Goal: Task Accomplishment & Management: Complete application form

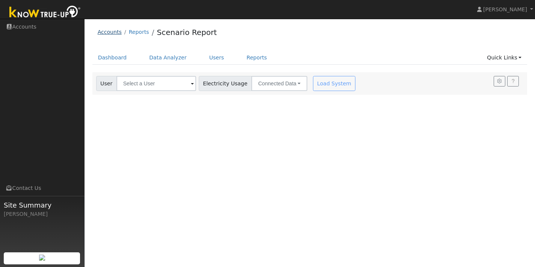
click at [115, 32] on link "Accounts" at bounding box center [110, 32] width 24 height 6
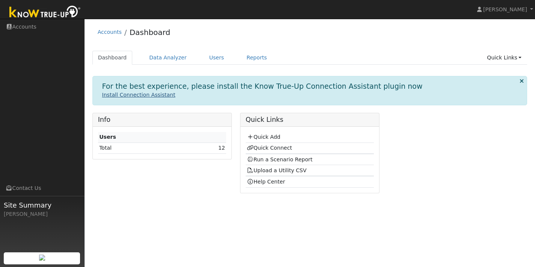
click at [145, 94] on link "Install Connection Assistant" at bounding box center [138, 95] width 73 height 6
click at [210, 56] on link "Users" at bounding box center [217, 58] width 26 height 14
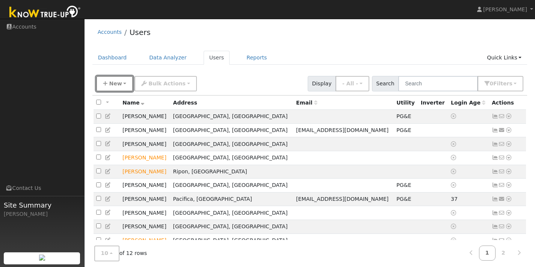
click at [114, 83] on span "New" at bounding box center [115, 83] width 13 height 6
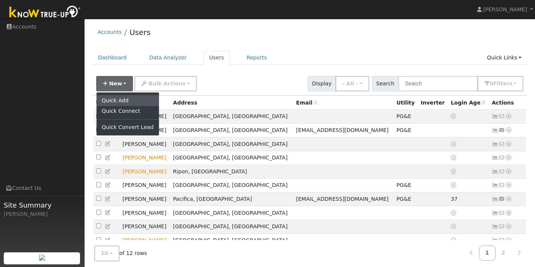
click at [114, 100] on link "Quick Add" at bounding box center [128, 100] width 62 height 11
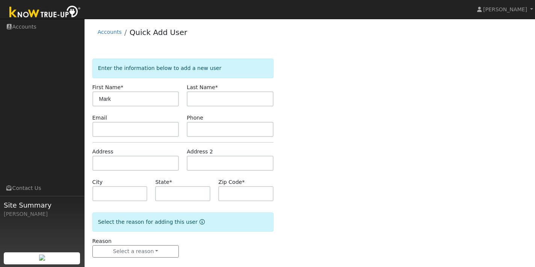
type input "Mark"
type input "Haney"
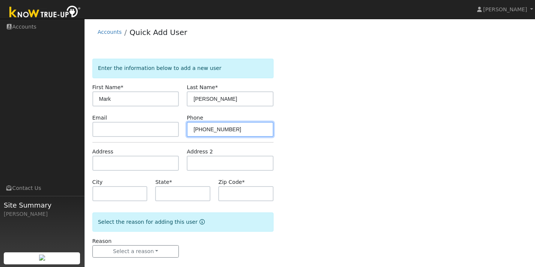
type input "415-706-4652"
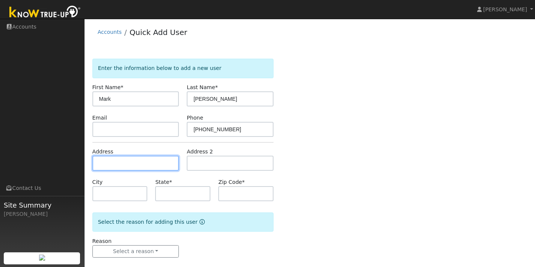
click at [105, 164] on input "text" at bounding box center [135, 163] width 87 height 15
type input "[STREET_ADDRESS]"
type input "Daly City"
type input "CA"
type input "94015"
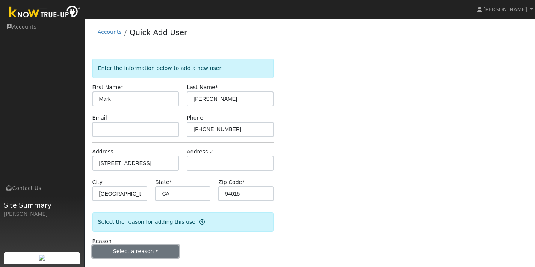
click at [161, 250] on button "Select a reason" at bounding box center [135, 251] width 87 height 13
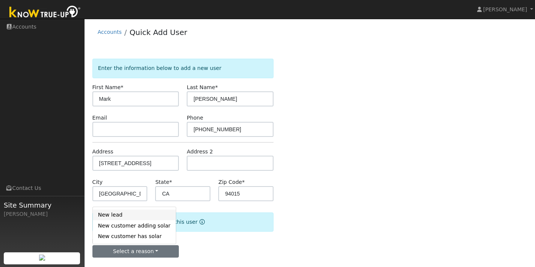
click at [119, 215] on link "New lead" at bounding box center [134, 214] width 83 height 11
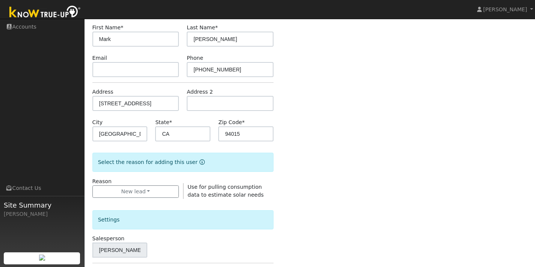
scroll to position [61, 0]
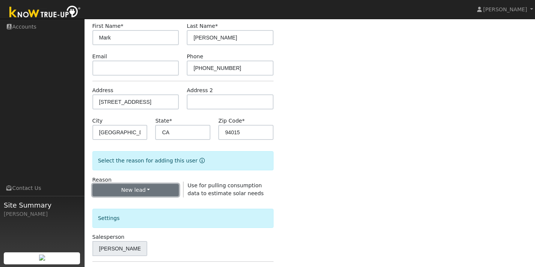
click at [163, 190] on button "New lead" at bounding box center [135, 190] width 87 height 13
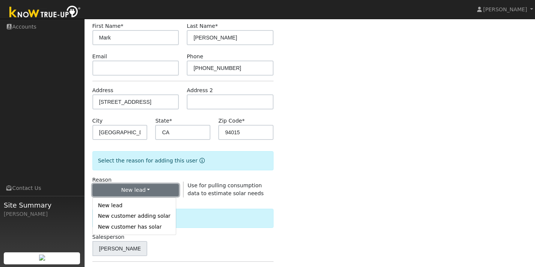
click at [163, 190] on button "New lead" at bounding box center [135, 190] width 87 height 13
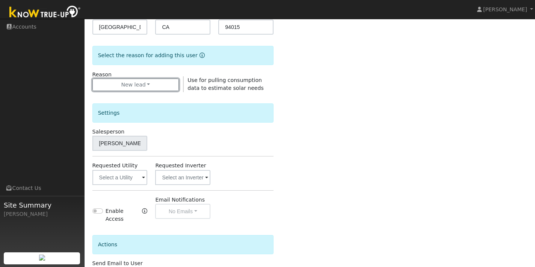
scroll to position [174, 0]
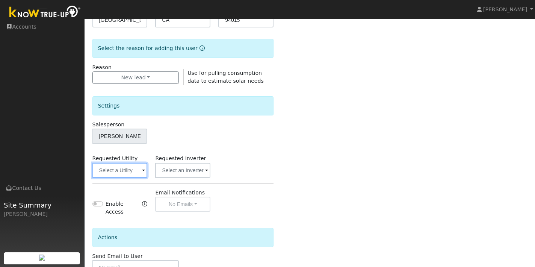
click at [132, 171] on input "text" at bounding box center [119, 170] width 55 height 15
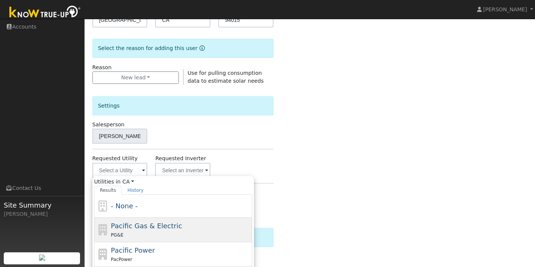
click at [135, 229] on span "Pacific Gas & Electric" at bounding box center [146, 226] width 71 height 8
type input "Pacific Gas & Electric"
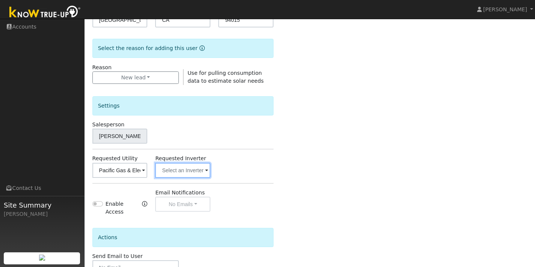
click at [203, 169] on input "text" at bounding box center [182, 170] width 55 height 15
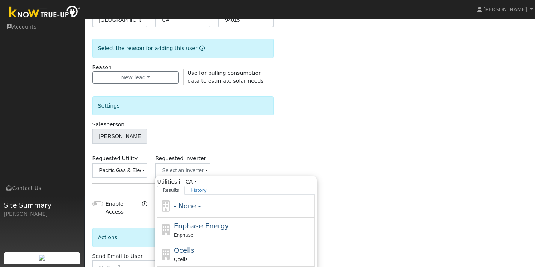
click at [239, 167] on div "Requested Utility Pacific Gas & Electric Requested Inverter Utilities in CA All…" at bounding box center [182, 165] width 189 height 23
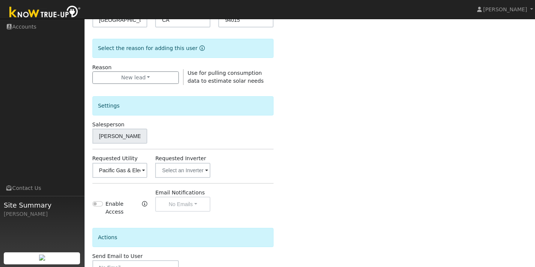
scroll to position [225, 0]
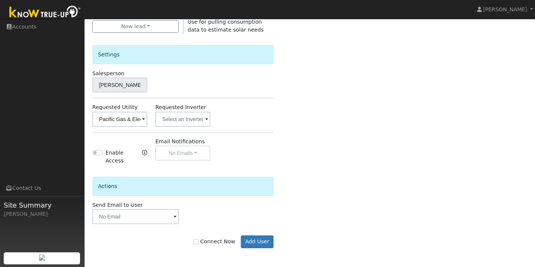
click at [174, 218] on span at bounding box center [175, 217] width 3 height 9
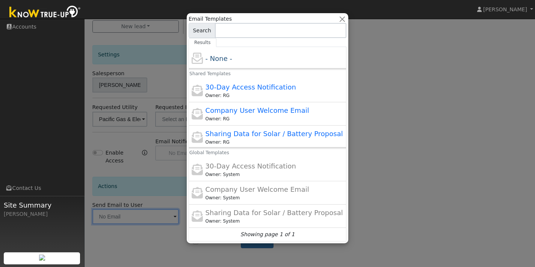
click at [165, 238] on div at bounding box center [267, 133] width 535 height 267
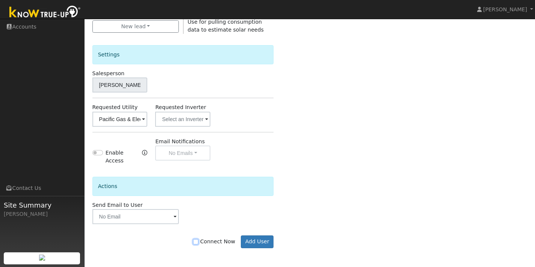
click at [198, 242] on input "Connect Now" at bounding box center [195, 241] width 5 height 5
checkbox input "true"
click at [256, 240] on button "Add User" at bounding box center [257, 241] width 33 height 13
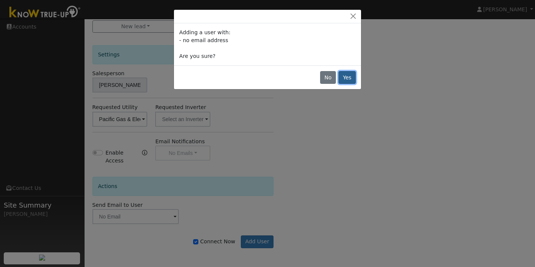
click at [345, 80] on button "Yes" at bounding box center [347, 77] width 17 height 13
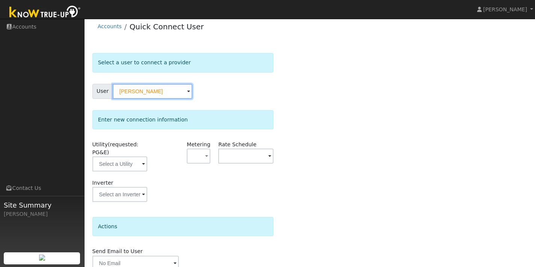
scroll to position [8, 0]
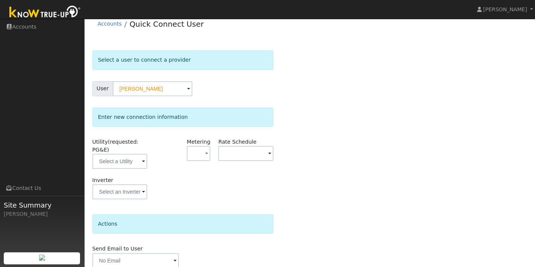
click at [145, 162] on span at bounding box center [143, 161] width 3 height 9
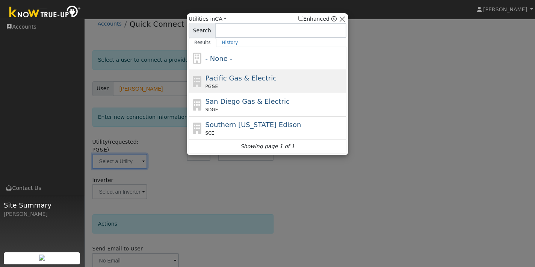
click at [245, 77] on span "Pacific Gas & Electric" at bounding box center [241, 78] width 71 height 8
type input "PG&E"
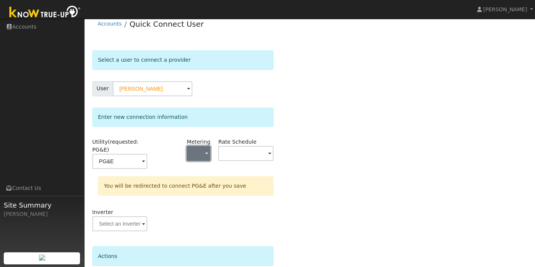
click at [205, 153] on span "button" at bounding box center [206, 154] width 3 height 8
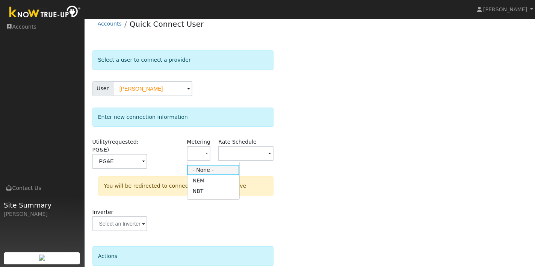
click at [205, 170] on link "- None -" at bounding box center [214, 170] width 52 height 11
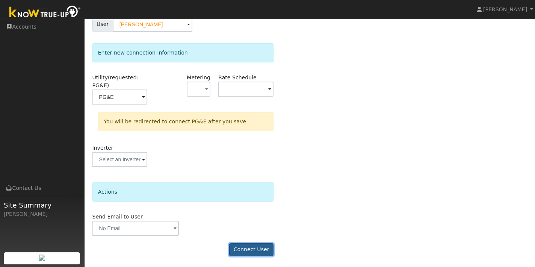
click at [247, 248] on button "Connect User" at bounding box center [251, 249] width 44 height 13
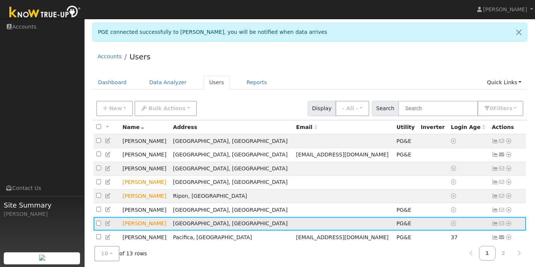
click at [493, 225] on icon at bounding box center [495, 223] width 7 height 5
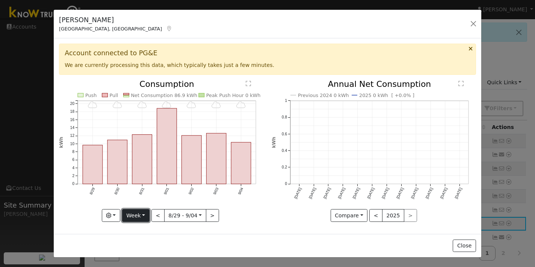
click at [145, 215] on button "Week" at bounding box center [135, 215] width 27 height 13
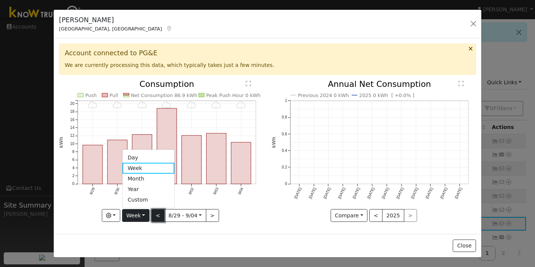
click at [158, 215] on button "<" at bounding box center [157, 215] width 13 height 13
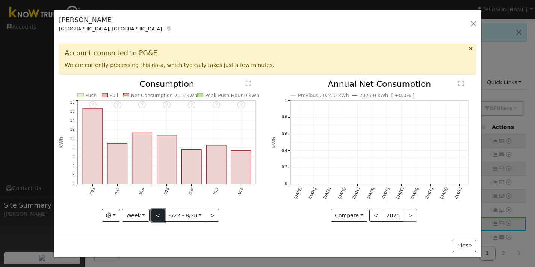
click at [158, 215] on button "<" at bounding box center [157, 215] width 13 height 13
type input "2025-08-15"
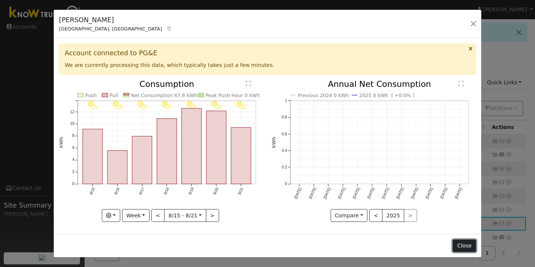
click at [463, 245] on button "Close" at bounding box center [464, 245] width 23 height 13
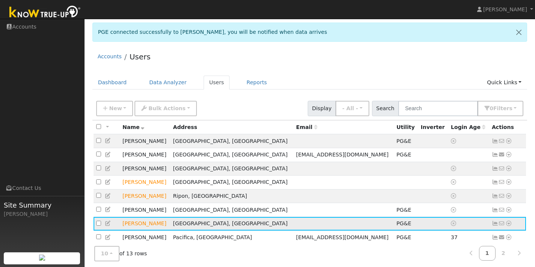
click at [495, 225] on icon at bounding box center [495, 223] width 7 height 5
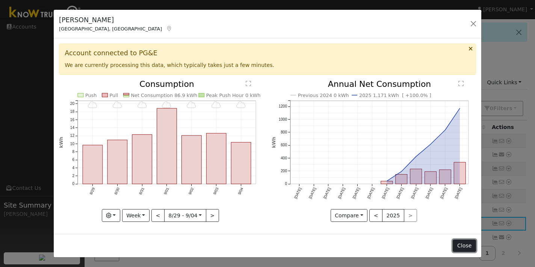
click at [464, 245] on button "Close" at bounding box center [464, 245] width 23 height 13
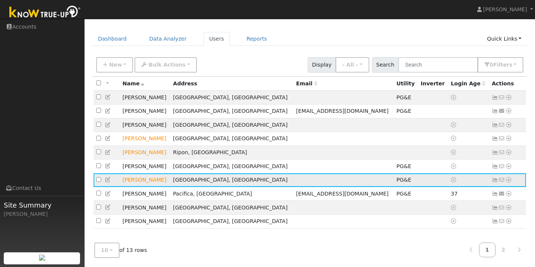
scroll to position [45, 0]
click at [496, 179] on icon at bounding box center [495, 179] width 7 height 5
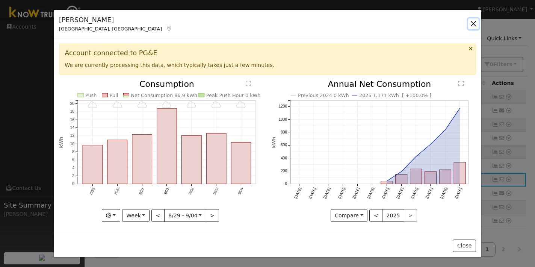
click at [472, 23] on button "button" at bounding box center [473, 23] width 11 height 11
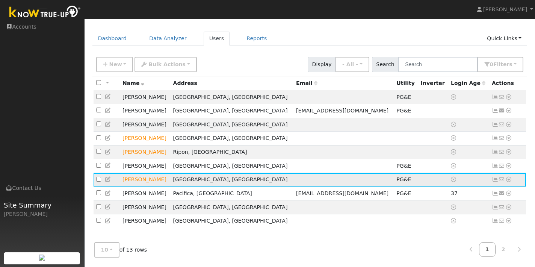
click at [149, 182] on td "Mark Haney" at bounding box center [145, 180] width 51 height 14
click at [163, 179] on td "Mark Haney" at bounding box center [145, 180] width 51 height 14
click at [250, 33] on link "Reports" at bounding box center [257, 39] width 32 height 14
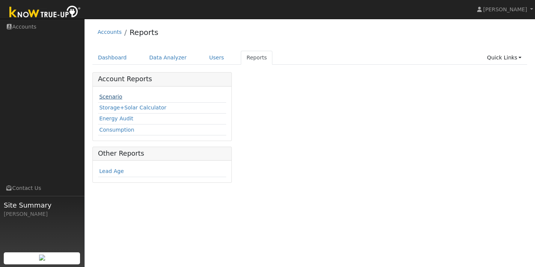
click at [115, 96] on link "Scenario" at bounding box center [110, 97] width 23 height 6
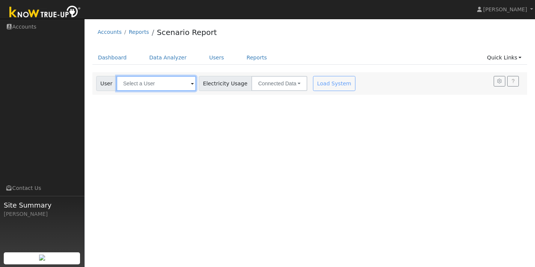
click at [158, 81] on input "text" at bounding box center [156, 83] width 80 height 15
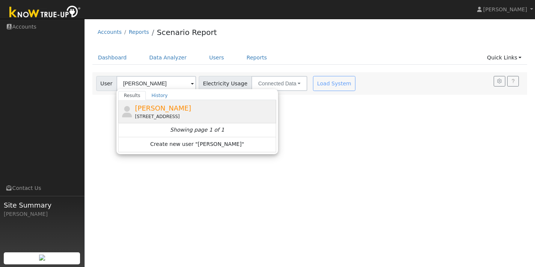
click at [154, 109] on span "[PERSON_NAME]" at bounding box center [163, 108] width 56 height 8
type input "[PERSON_NAME]"
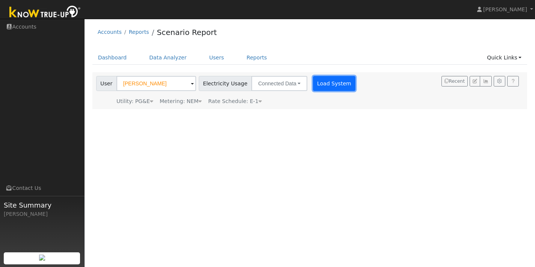
click at [323, 80] on button "Load System" at bounding box center [334, 83] width 43 height 15
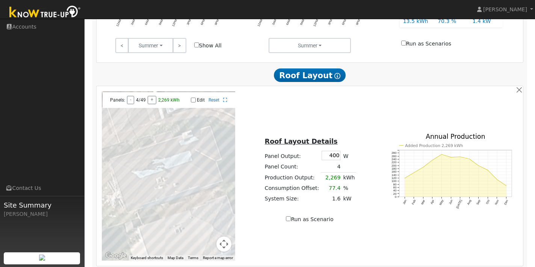
scroll to position [397, 0]
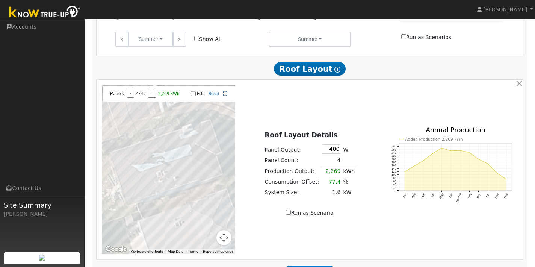
click at [336, 184] on td "77.4" at bounding box center [331, 182] width 21 height 11
click at [339, 185] on td "77.4" at bounding box center [331, 182] width 21 height 11
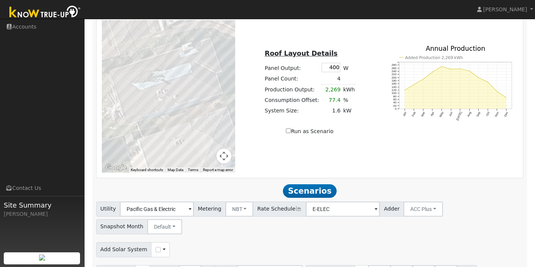
scroll to position [485, 0]
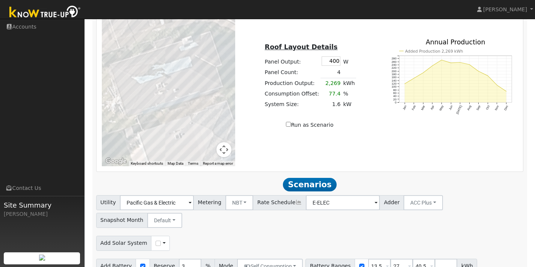
click at [151, 236] on div "Use CSV Data" at bounding box center [160, 243] width 19 height 15
click at [156, 241] on input "checkbox" at bounding box center [158, 243] width 5 height 5
checkbox input "true"
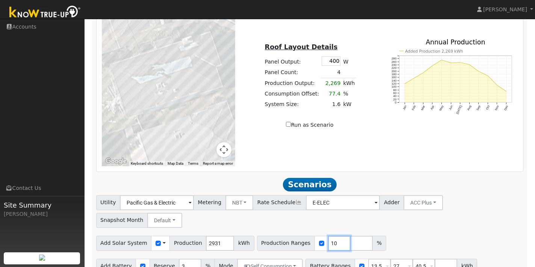
click at [329, 236] on input "10" at bounding box center [339, 243] width 23 height 15
click at [350, 236] on input "number" at bounding box center [361, 243] width 23 height 15
drag, startPoint x: 331, startPoint y: 229, endPoint x: 325, endPoint y: 228, distance: 5.6
click at [328, 236] on input "100" at bounding box center [339, 243] width 23 height 15
type input "140"
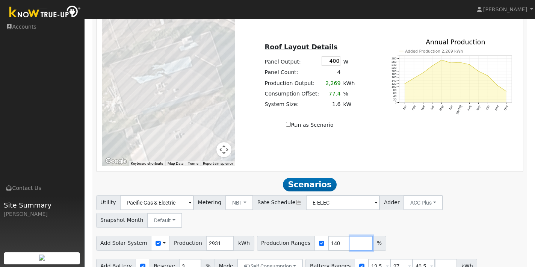
click at [350, 236] on input "number" at bounding box center [361, 243] width 23 height 15
type input "160"
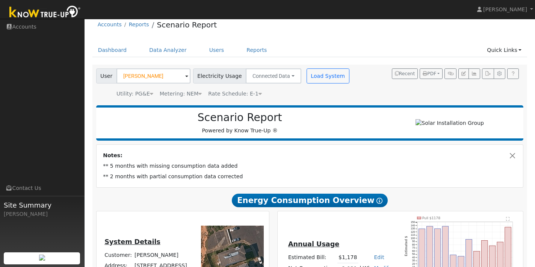
scroll to position [0, 0]
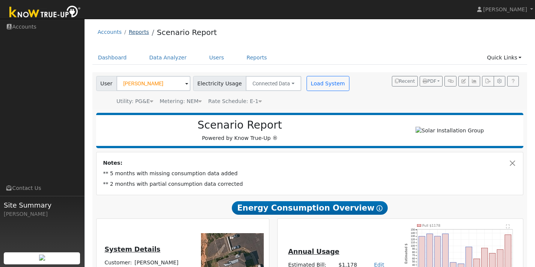
click at [134, 31] on link "Reports" at bounding box center [139, 32] width 20 height 6
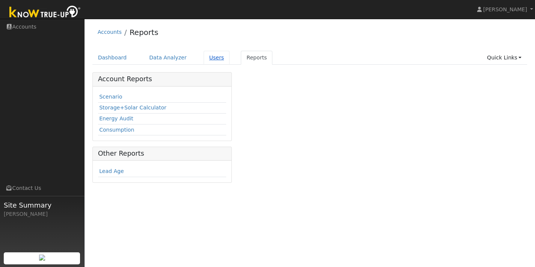
click at [210, 59] on link "Users" at bounding box center [217, 58] width 26 height 14
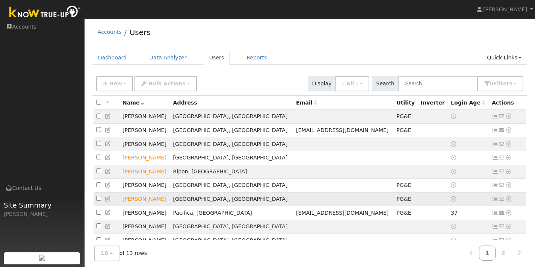
click at [132, 200] on td "[PERSON_NAME]" at bounding box center [145, 199] width 51 height 14
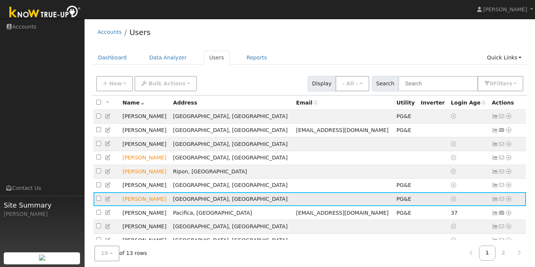
click at [508, 200] on icon at bounding box center [508, 198] width 7 height 5
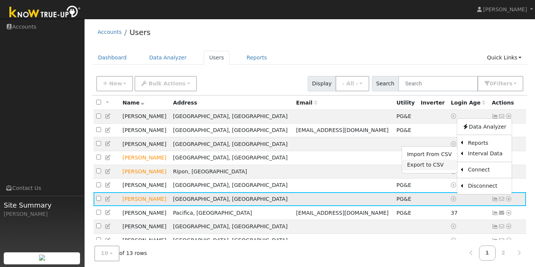
click at [432, 166] on link "Export to CSV" at bounding box center [429, 165] width 55 height 11
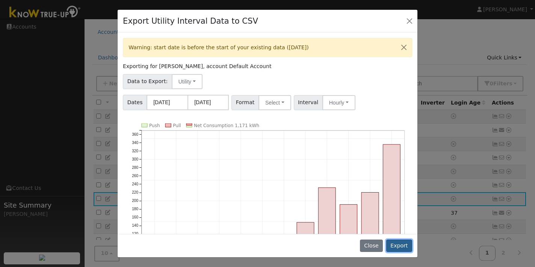
click at [401, 244] on button "Export" at bounding box center [399, 245] width 26 height 13
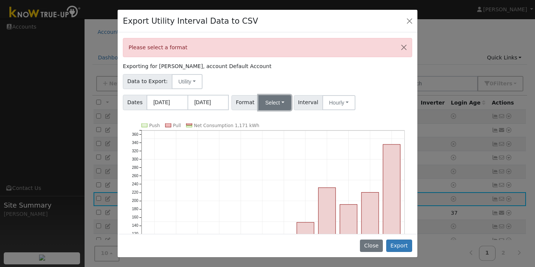
click at [280, 99] on button "Select" at bounding box center [275, 102] width 33 height 15
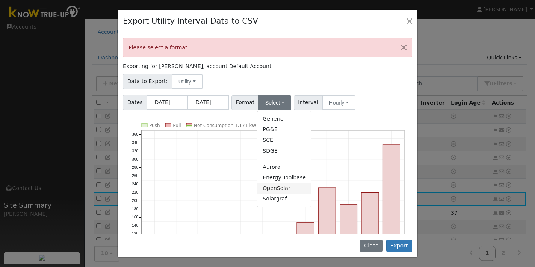
click at [278, 187] on link "OpenSolar" at bounding box center [284, 188] width 54 height 11
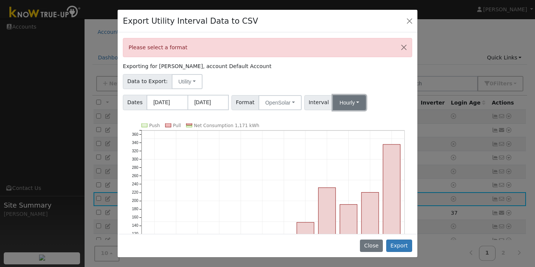
click at [353, 103] on button "Hourly" at bounding box center [349, 102] width 33 height 15
click at [405, 245] on button "Export" at bounding box center [399, 245] width 26 height 13
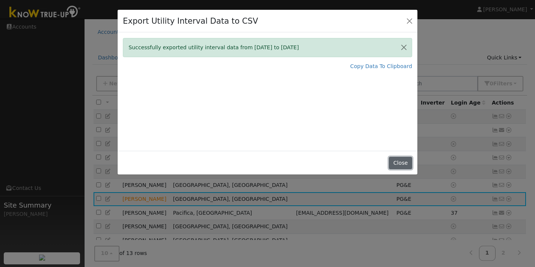
click at [399, 163] on button "Close" at bounding box center [400, 163] width 23 height 13
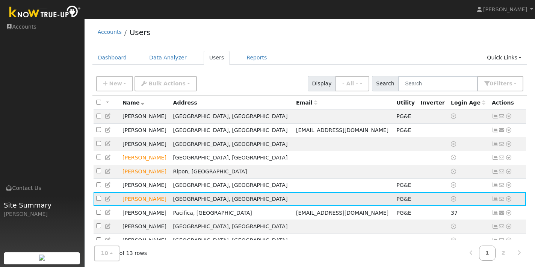
click at [496, 200] on icon at bounding box center [495, 198] width 7 height 5
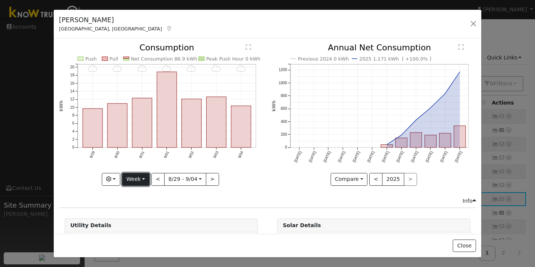
click at [142, 175] on button "Week" at bounding box center [135, 179] width 27 height 13
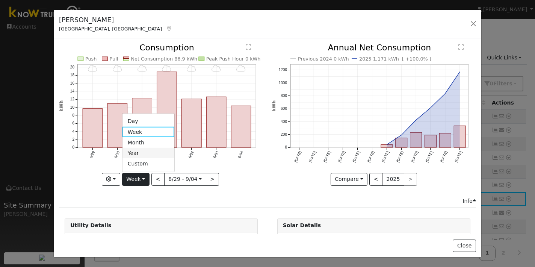
click at [145, 150] on link "Year" at bounding box center [149, 153] width 52 height 11
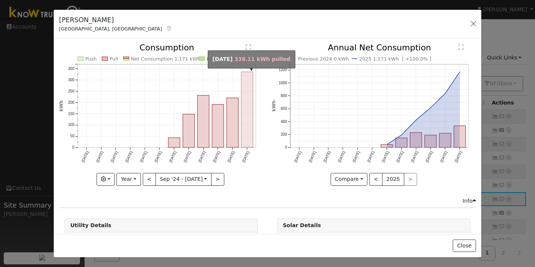
click at [248, 142] on rect "onclick=""" at bounding box center [248, 110] width 12 height 76
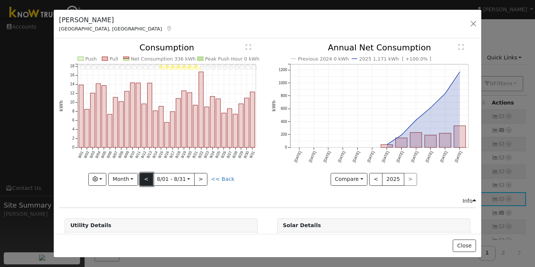
click at [148, 180] on button "<" at bounding box center [146, 179] width 13 height 13
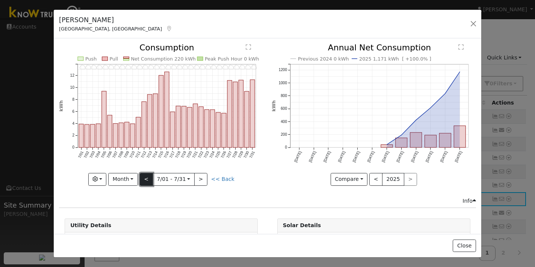
click at [148, 180] on button "<" at bounding box center [146, 179] width 13 height 13
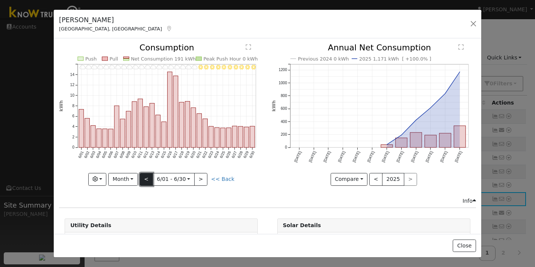
click at [148, 180] on button "<" at bounding box center [146, 179] width 13 height 13
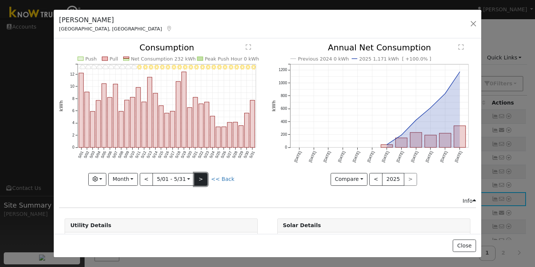
click at [202, 177] on button ">" at bounding box center [200, 179] width 13 height 13
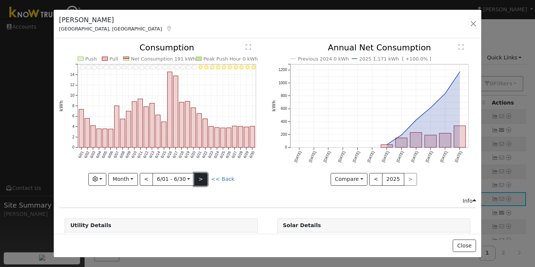
click at [202, 177] on button ">" at bounding box center [200, 179] width 13 height 13
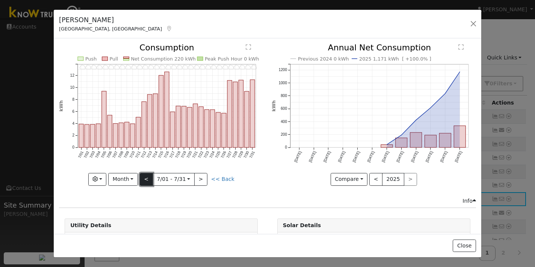
click at [148, 177] on button "<" at bounding box center [146, 179] width 13 height 13
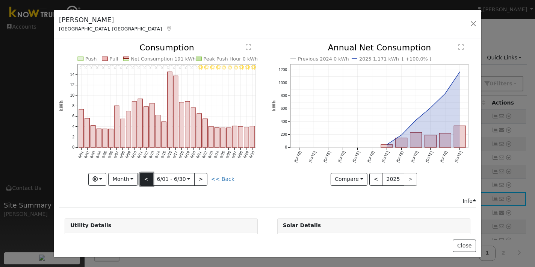
click at [148, 177] on button "<" at bounding box center [146, 179] width 13 height 13
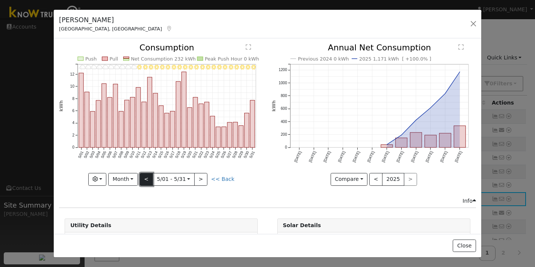
click at [148, 177] on button "<" at bounding box center [146, 179] width 13 height 13
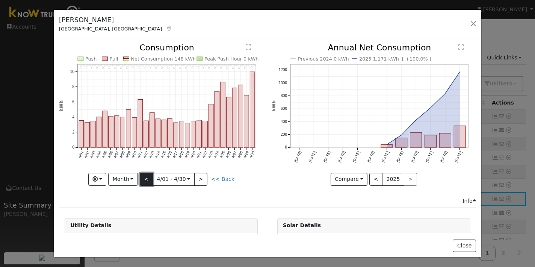
click at [148, 177] on button "<" at bounding box center [146, 179] width 13 height 13
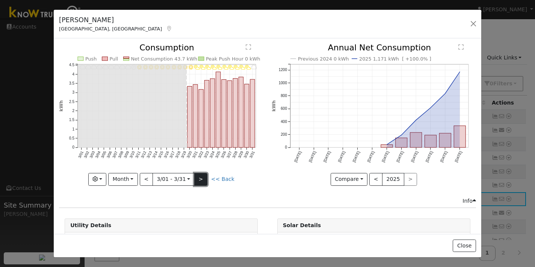
click at [202, 176] on button ">" at bounding box center [200, 179] width 13 height 13
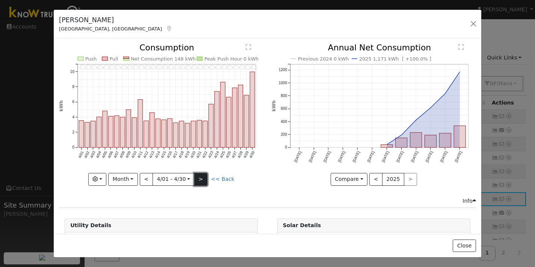
click at [202, 176] on button ">" at bounding box center [200, 179] width 13 height 13
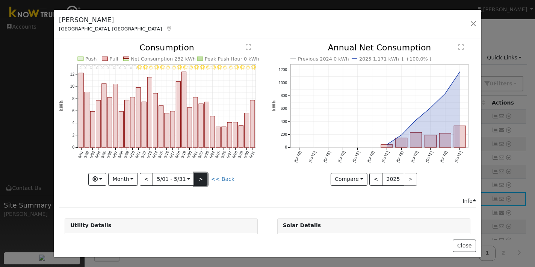
click at [202, 176] on button ">" at bounding box center [200, 179] width 13 height 13
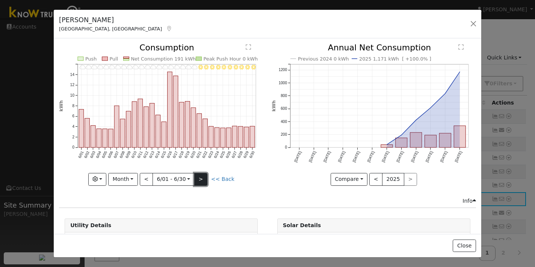
click at [202, 176] on button ">" at bounding box center [200, 179] width 13 height 13
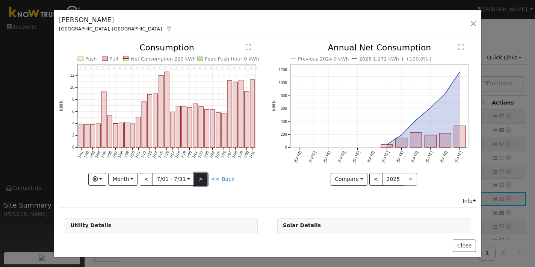
click at [202, 176] on button ">" at bounding box center [200, 179] width 13 height 13
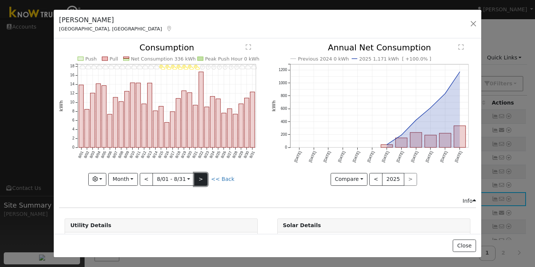
click at [202, 176] on button ">" at bounding box center [200, 179] width 13 height 13
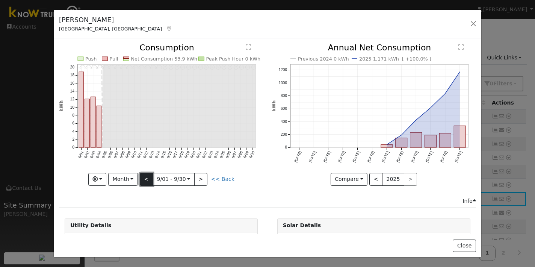
click at [150, 180] on button "<" at bounding box center [146, 179] width 13 height 13
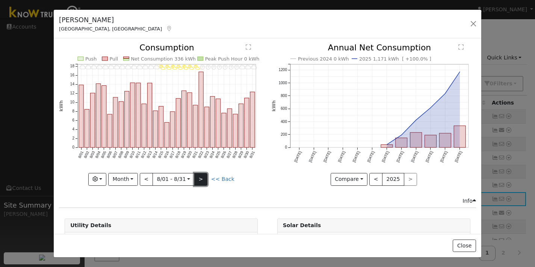
click at [201, 181] on button ">" at bounding box center [200, 179] width 13 height 13
type input "[DATE]"
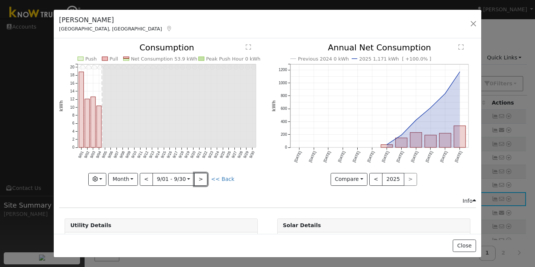
scroll to position [53, 0]
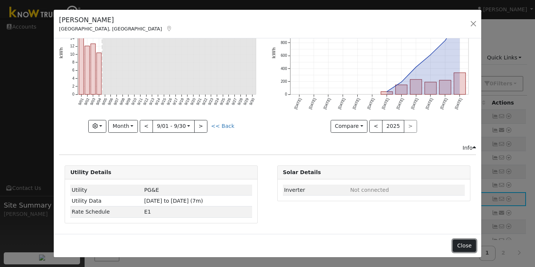
click at [460, 246] on button "Close" at bounding box center [464, 245] width 23 height 13
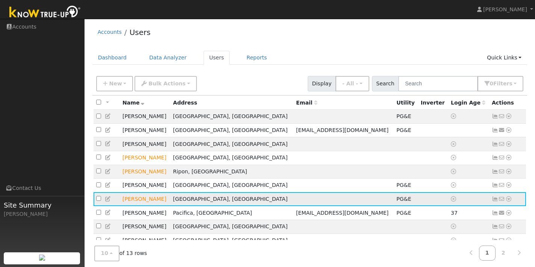
click at [496, 201] on icon at bounding box center [495, 198] width 7 height 5
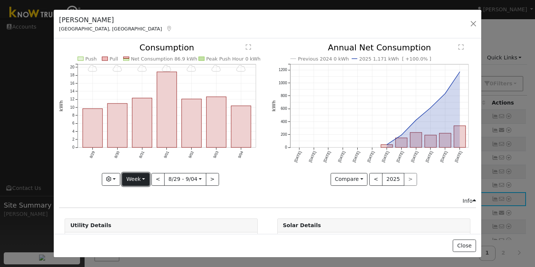
click at [139, 180] on button "Week" at bounding box center [135, 179] width 27 height 13
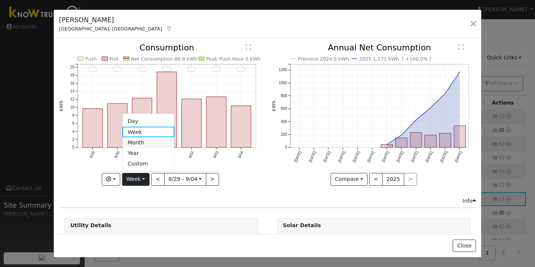
click at [141, 144] on link "Month" at bounding box center [149, 142] width 52 height 11
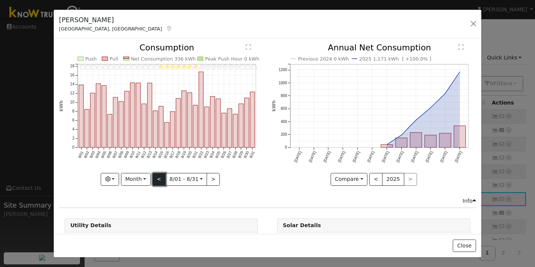
click at [158, 179] on button "<" at bounding box center [159, 179] width 13 height 13
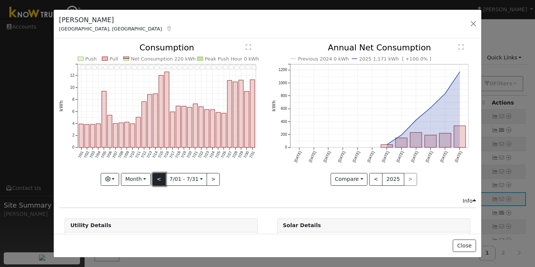
click at [159, 179] on button "<" at bounding box center [159, 179] width 13 height 13
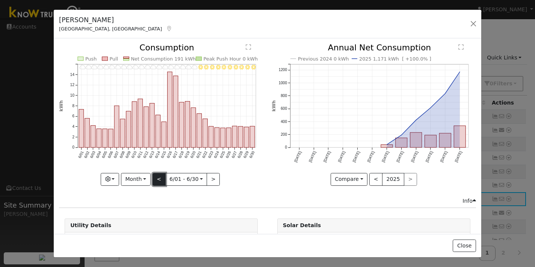
click at [159, 178] on button "<" at bounding box center [159, 179] width 13 height 13
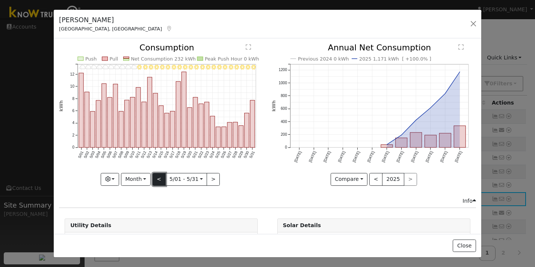
click at [161, 177] on button "<" at bounding box center [159, 179] width 13 height 13
type input "[DATE]"
